Goal: Information Seeking & Learning: Learn about a topic

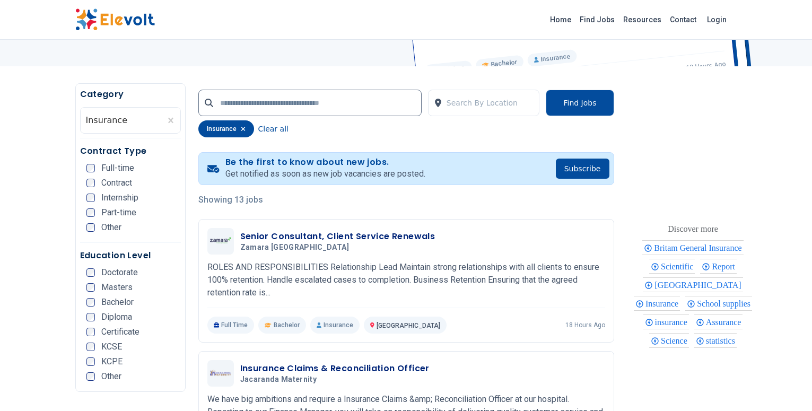
scroll to position [212, 0]
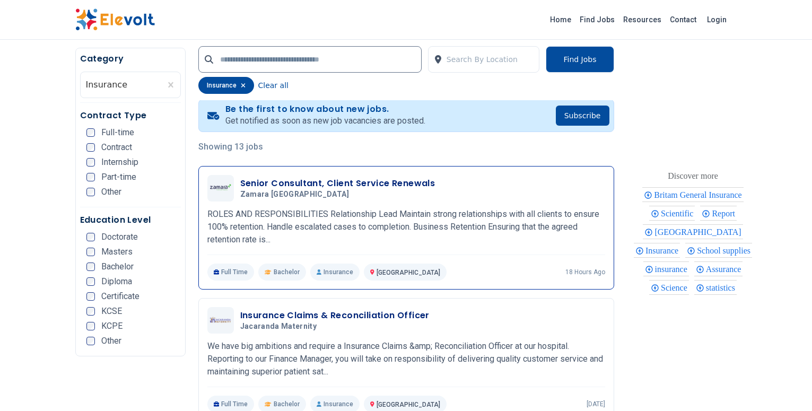
click at [261, 185] on h3 "Senior Consultant, Client Service Renewals" at bounding box center [337, 183] width 195 height 13
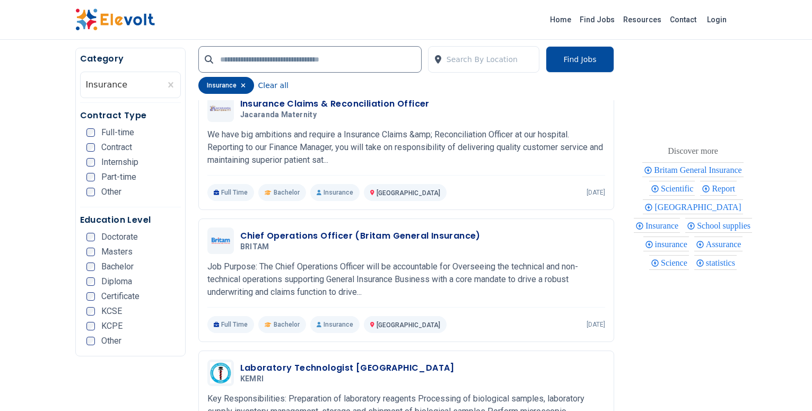
scroll to position [392, 0]
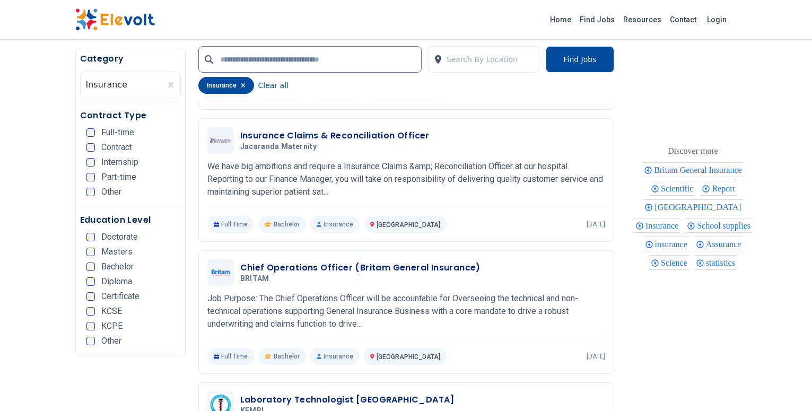
click at [241, 86] on icon "button" at bounding box center [243, 85] width 5 height 6
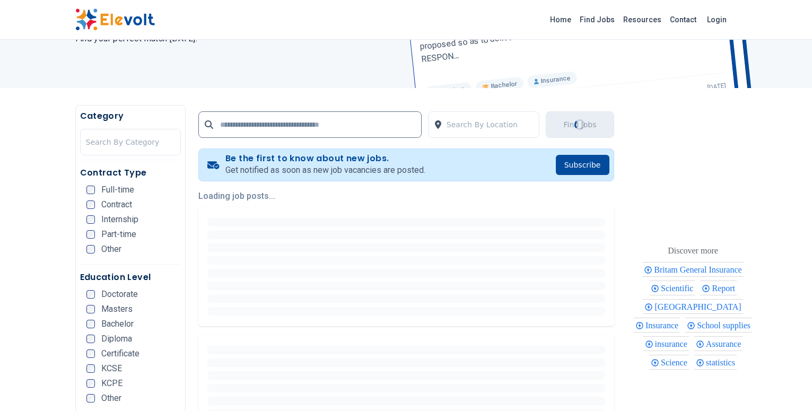
scroll to position [0, 0]
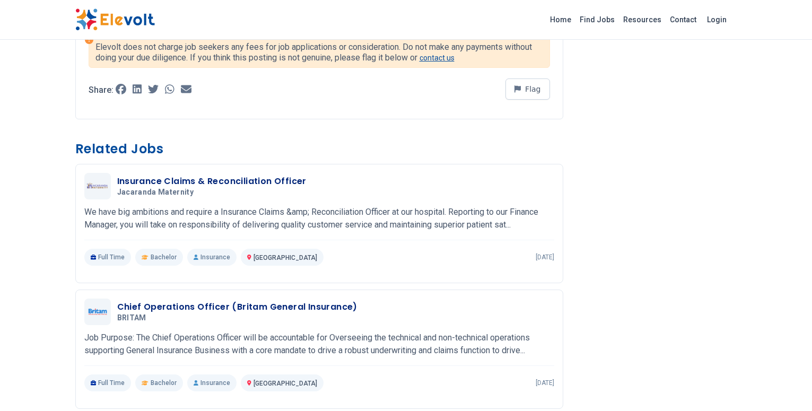
scroll to position [636, 0]
